Goal: Transaction & Acquisition: Purchase product/service

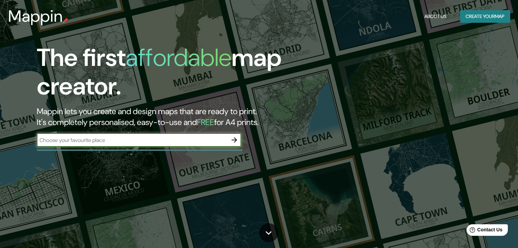
click at [94, 142] on input "text" at bounding box center [132, 140] width 191 height 8
type input "San [PERSON_NAME]"
click at [230, 145] on button "button" at bounding box center [234, 140] width 14 height 14
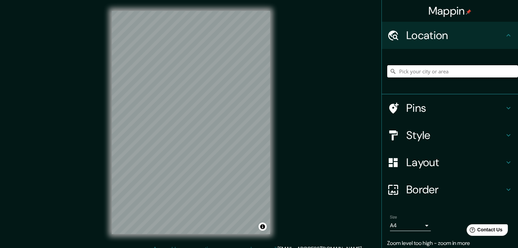
click at [426, 71] on input "Pick your city or area" at bounding box center [452, 71] width 131 height 12
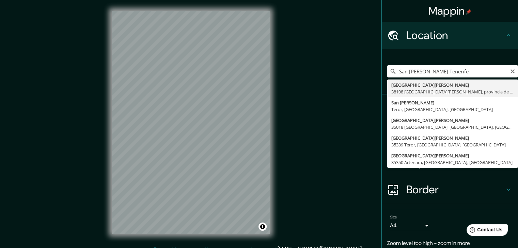
type input "[GEOGRAPHIC_DATA][PERSON_NAME], [GEOGRAPHIC_DATA][PERSON_NAME], [GEOGRAPHIC_DAT…"
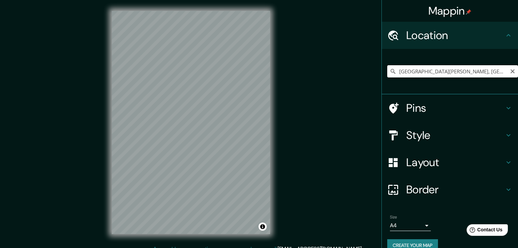
click at [420, 70] on input "[GEOGRAPHIC_DATA][PERSON_NAME], [GEOGRAPHIC_DATA][PERSON_NAME], [GEOGRAPHIC_DAT…" at bounding box center [452, 71] width 131 height 12
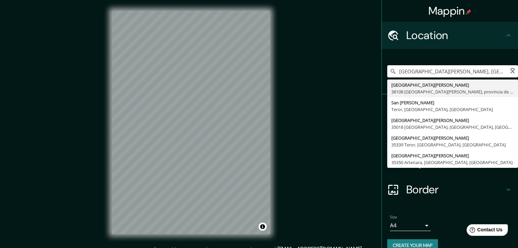
click at [420, 70] on input "[GEOGRAPHIC_DATA][PERSON_NAME], [GEOGRAPHIC_DATA][PERSON_NAME], [GEOGRAPHIC_DAT…" at bounding box center [452, 71] width 131 height 12
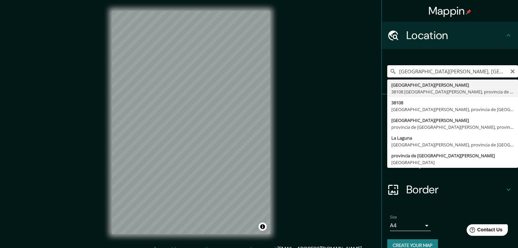
click at [420, 70] on input "[GEOGRAPHIC_DATA][PERSON_NAME], [GEOGRAPHIC_DATA][PERSON_NAME], [GEOGRAPHIC_DAT…" at bounding box center [452, 71] width 131 height 12
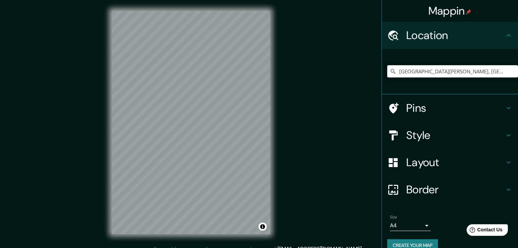
click at [441, 116] on div "Pins" at bounding box center [449, 108] width 136 height 27
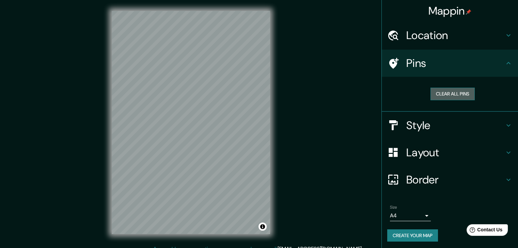
click at [457, 98] on button "Clear all pins" at bounding box center [452, 94] width 44 height 13
click at [445, 126] on h4 "Style" at bounding box center [455, 126] width 98 height 14
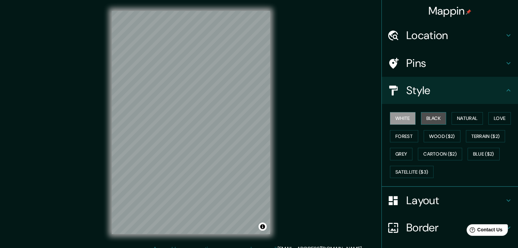
click at [436, 121] on button "Black" at bounding box center [434, 118] width 26 height 13
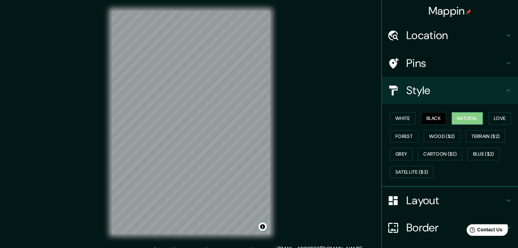
click at [472, 120] on button "Natural" at bounding box center [466, 118] width 31 height 13
click at [495, 121] on button "Love" at bounding box center [499, 118] width 22 height 13
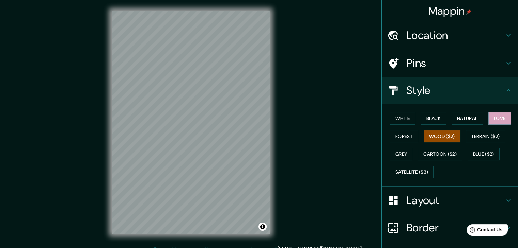
click at [445, 135] on button "Wood ($2)" at bounding box center [441, 136] width 37 height 13
click at [405, 137] on button "Forest" at bounding box center [404, 136] width 28 height 13
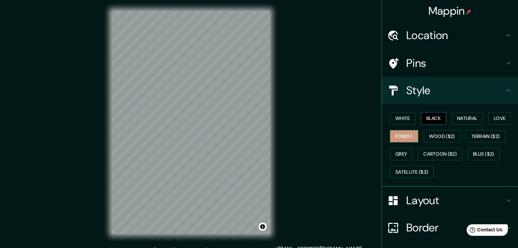
click at [436, 120] on button "Black" at bounding box center [434, 118] width 26 height 13
click at [460, 119] on button "Natural" at bounding box center [466, 118] width 31 height 13
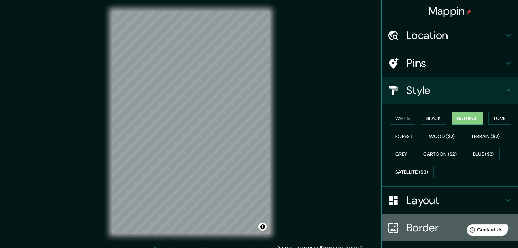
click at [445, 227] on h4 "Border" at bounding box center [455, 228] width 98 height 14
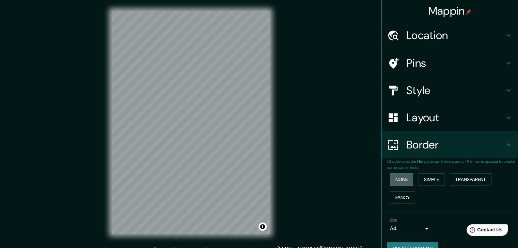
click at [401, 177] on button "None" at bounding box center [401, 180] width 23 height 13
click at [451, 177] on button "Transparent" at bounding box center [470, 180] width 42 height 13
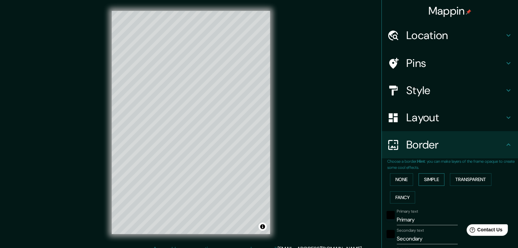
click at [431, 177] on button "Simple" at bounding box center [431, 180] width 26 height 13
click at [399, 180] on button "None" at bounding box center [401, 180] width 23 height 13
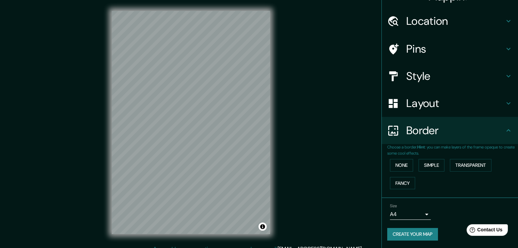
scroll to position [8, 0]
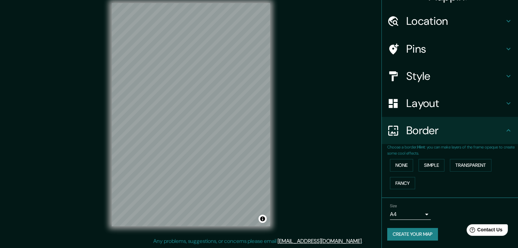
click at [425, 105] on h4 "Layout" at bounding box center [455, 104] width 98 height 14
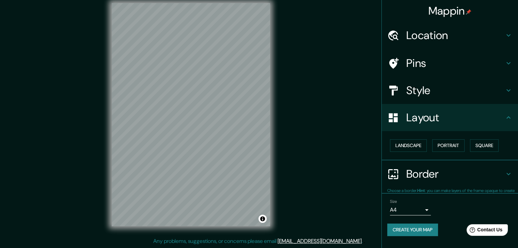
scroll to position [0, 0]
click at [425, 147] on button "Landscape" at bounding box center [408, 146] width 37 height 13
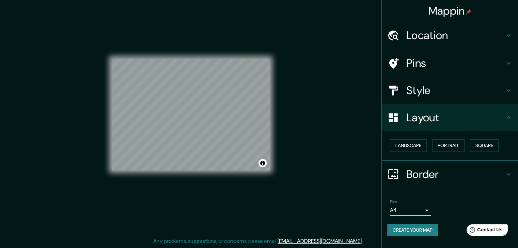
click at [451, 139] on div "Landscape [GEOGRAPHIC_DATA]" at bounding box center [452, 146] width 131 height 18
click at [449, 142] on button "Portrait" at bounding box center [448, 146] width 32 height 13
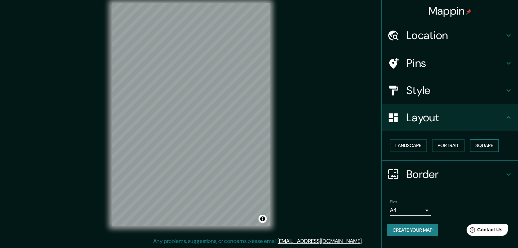
click at [485, 143] on button "Square" at bounding box center [484, 146] width 29 height 13
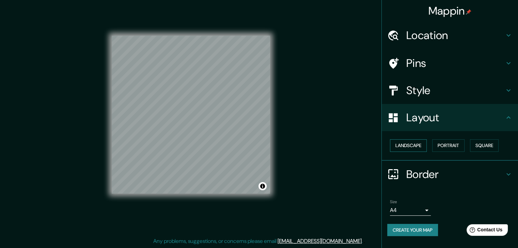
click at [416, 144] on button "Landscape" at bounding box center [408, 146] width 37 height 13
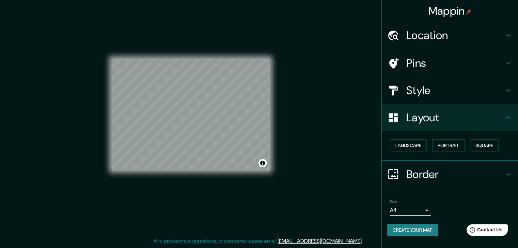
click at [427, 124] on h4 "Layout" at bounding box center [455, 118] width 98 height 14
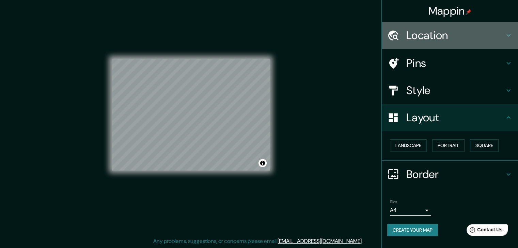
click at [431, 31] on h4 "Location" at bounding box center [455, 36] width 98 height 14
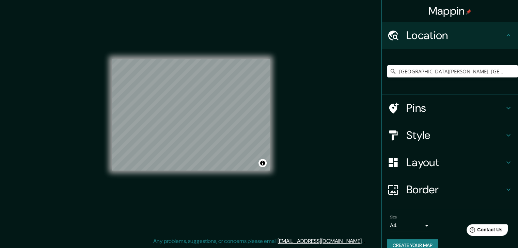
click at [427, 108] on h4 "Pins" at bounding box center [455, 108] width 98 height 14
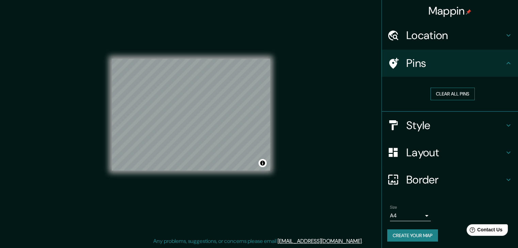
click at [442, 96] on button "Clear all pins" at bounding box center [452, 94] width 44 height 13
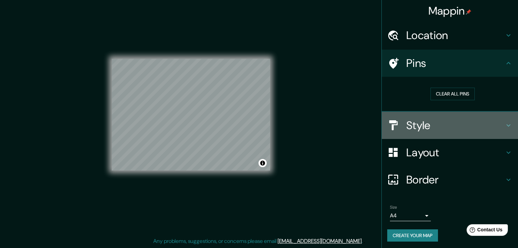
click at [435, 129] on h4 "Style" at bounding box center [455, 126] width 98 height 14
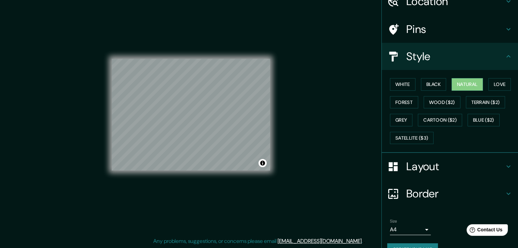
scroll to position [49, 0]
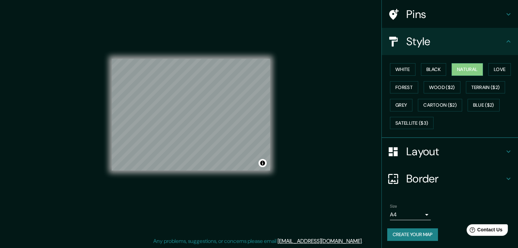
click at [408, 230] on button "Create your map" at bounding box center [412, 235] width 51 height 13
click at [403, 231] on div "Create your map" at bounding box center [449, 235] width 125 height 13
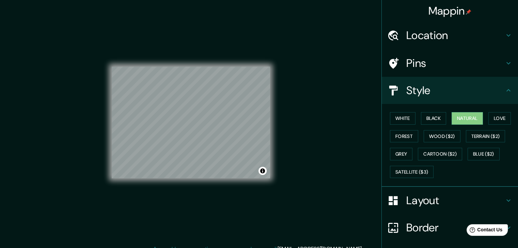
scroll to position [8, 0]
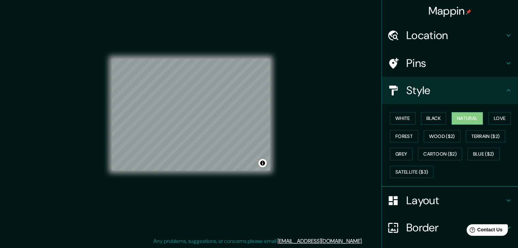
click at [420, 37] on h4 "Location" at bounding box center [455, 36] width 98 height 14
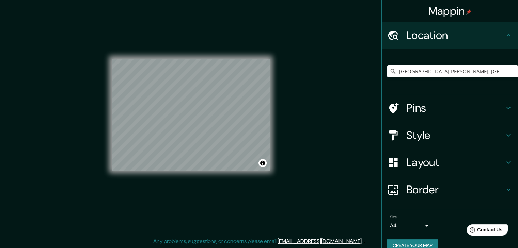
click at [421, 119] on div "Pins" at bounding box center [449, 108] width 136 height 27
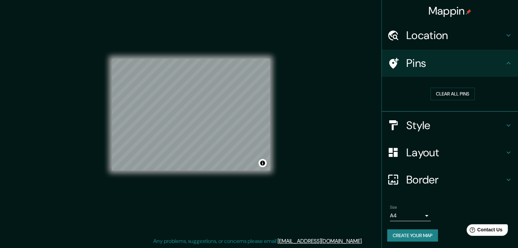
click at [504, 62] on icon at bounding box center [508, 63] width 8 height 8
click at [454, 92] on button "Clear all pins" at bounding box center [452, 94] width 44 height 13
click at [448, 94] on button "Clear all pins" at bounding box center [452, 94] width 44 height 13
click at [405, 231] on button "Create your map" at bounding box center [412, 236] width 51 height 13
click at [438, 128] on h4 "Style" at bounding box center [455, 126] width 98 height 14
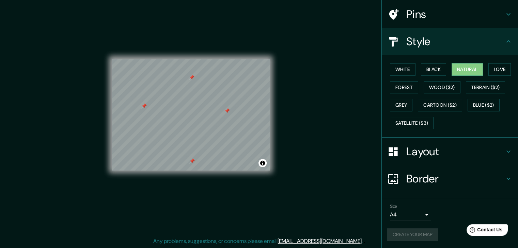
click at [446, 155] on h4 "Layout" at bounding box center [455, 152] width 98 height 14
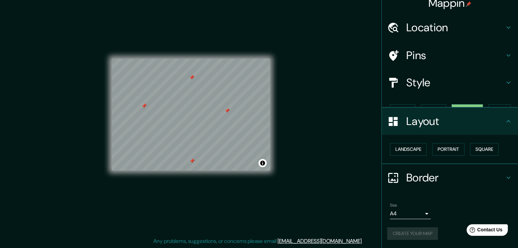
scroll to position [0, 0]
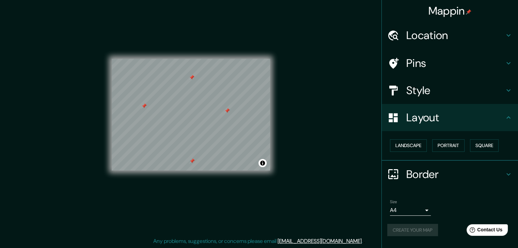
click at [447, 168] on h4 "Border" at bounding box center [455, 175] width 98 height 14
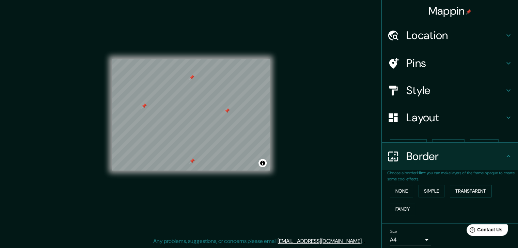
scroll to position [14, 0]
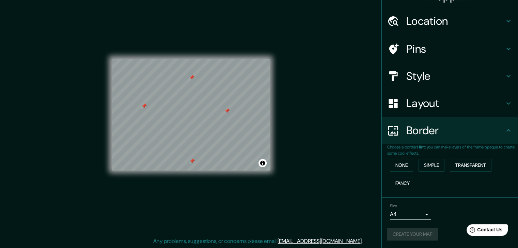
click at [394, 207] on div "Size A4 single" at bounding box center [410, 212] width 41 height 16
click at [396, 214] on body "Mappin Location [GEOGRAPHIC_DATA][PERSON_NAME], [GEOGRAPHIC_DATA][PERSON_NAME],…" at bounding box center [259, 116] width 518 height 248
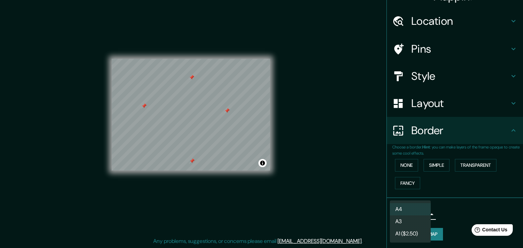
click at [403, 210] on li "A4" at bounding box center [410, 209] width 41 height 12
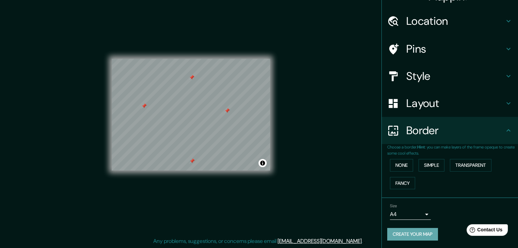
click at [410, 232] on button "Create your map" at bounding box center [412, 234] width 51 height 13
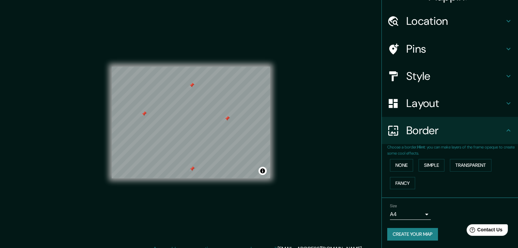
scroll to position [8, 0]
